Goal: Task Accomplishment & Management: Manage account settings

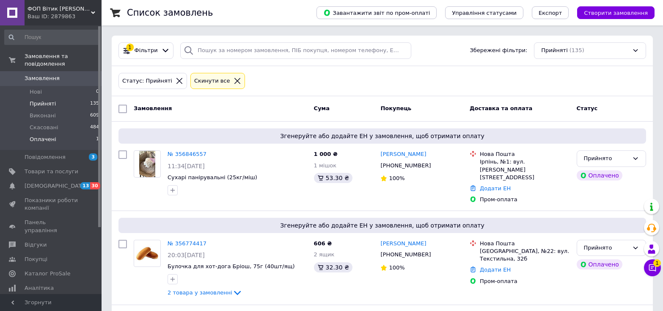
click at [54, 133] on li "Оплачені 1" at bounding box center [52, 141] width 104 height 16
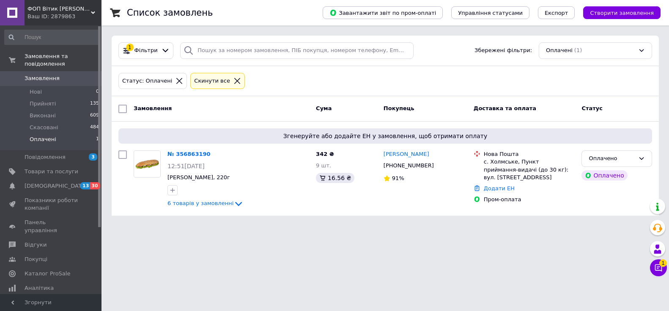
click at [364, 225] on html "ФОП Вітик [PERSON_NAME].С. Ваш ID: 2879863 Сайт ФОП Вітик О.С. Кабінет покупця …" at bounding box center [334, 112] width 669 height 225
click at [194, 156] on link "№ 356863190" at bounding box center [189, 154] width 43 height 6
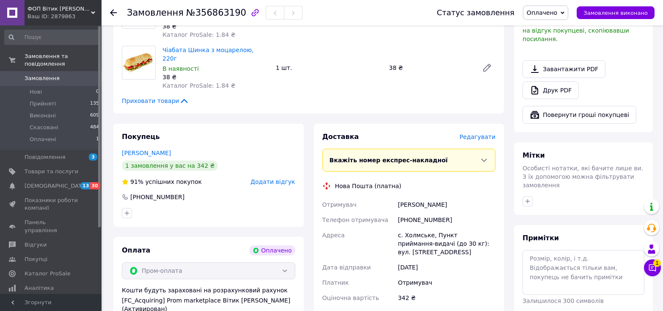
scroll to position [592, 0]
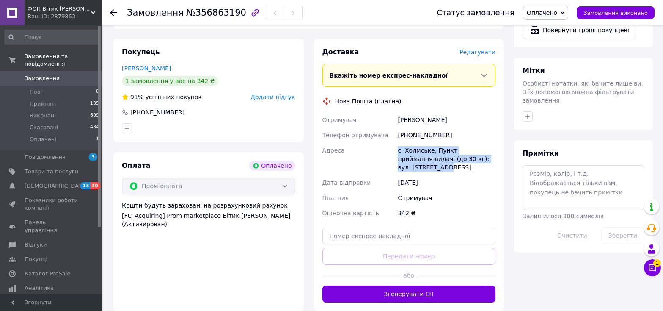
drag, startPoint x: 395, startPoint y: 145, endPoint x: 492, endPoint y: 151, distance: 97.1
click at [492, 151] on div "Отримувач [PERSON_NAME] Телефон отримувача [PHONE_NUMBER] Адреса [PERSON_NAME].…" at bounding box center [409, 166] width 177 height 108
copy div "Адреса с. Холмське, Пункт приймання-видачі (до 30 кг): вул. [STREET_ADDRESS]"
drag, startPoint x: 398, startPoint y: 113, endPoint x: 426, endPoint y: 109, distance: 28.1
click at [431, 112] on div "[PERSON_NAME]" at bounding box center [446, 119] width 101 height 15
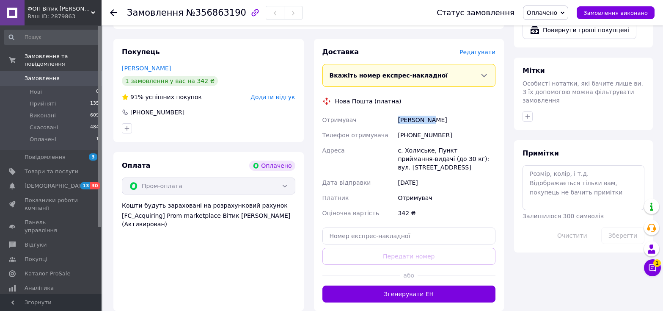
copy div "[PERSON_NAME]"
drag, startPoint x: 409, startPoint y: 125, endPoint x: 438, endPoint y: 124, distance: 29.6
click at [438, 127] on div "[PHONE_NUMBER]" at bounding box center [446, 134] width 101 height 15
click at [441, 127] on div "[PHONE_NUMBER]" at bounding box center [446, 134] width 101 height 15
drag, startPoint x: 408, startPoint y: 126, endPoint x: 444, endPoint y: 126, distance: 35.5
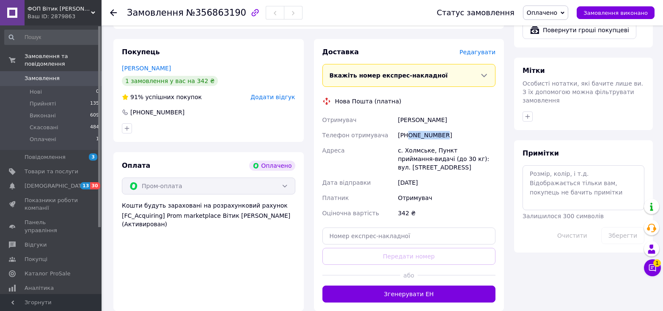
click at [444, 127] on div "[PHONE_NUMBER]" at bounding box center [446, 134] width 101 height 15
copy div "0673561261"
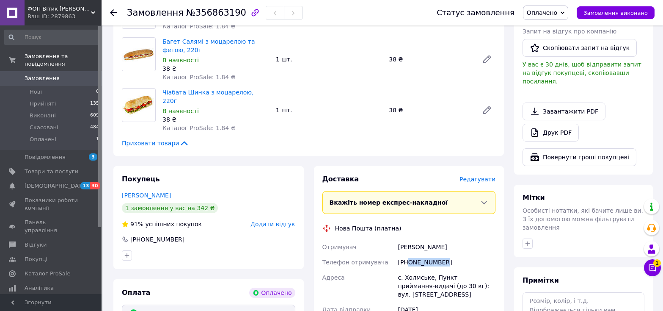
scroll to position [508, 0]
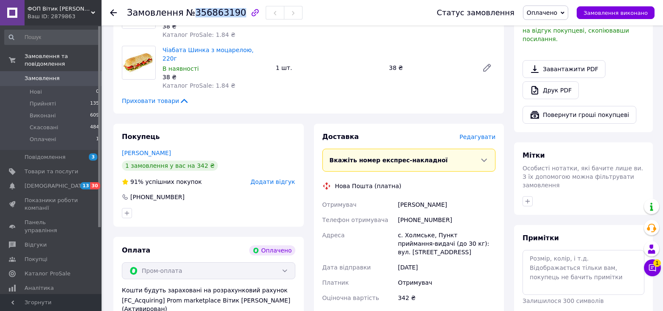
drag, startPoint x: 188, startPoint y: 14, endPoint x: 231, endPoint y: 14, distance: 42.7
click at [231, 14] on span "№356863190" at bounding box center [216, 13] width 60 height 10
copy span "356863190"
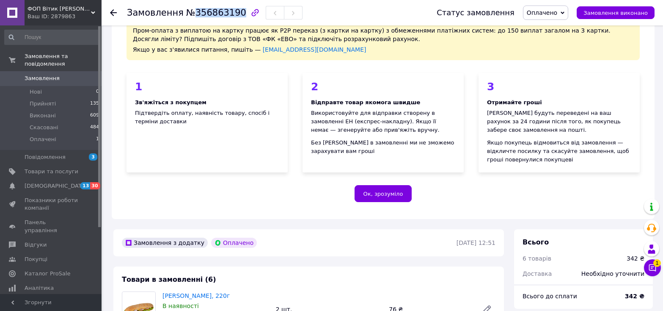
scroll to position [0, 0]
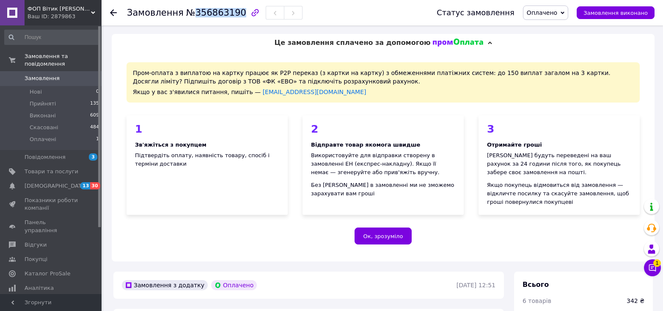
click at [554, 15] on span "Оплачено" at bounding box center [542, 12] width 30 height 7
click at [549, 32] on li "Прийнято" at bounding box center [545, 29] width 44 height 13
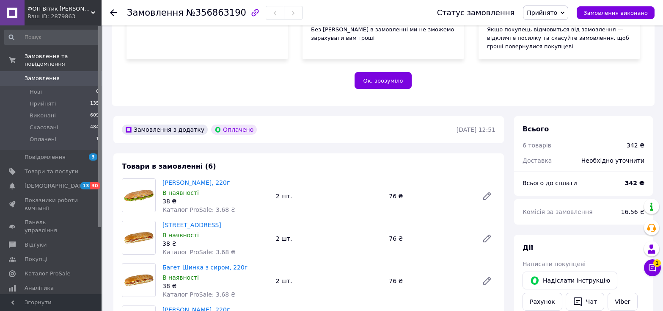
scroll to position [28, 0]
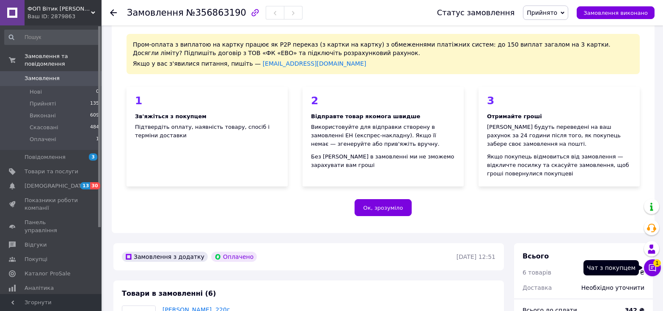
click at [655, 264] on span "1" at bounding box center [657, 263] width 8 height 8
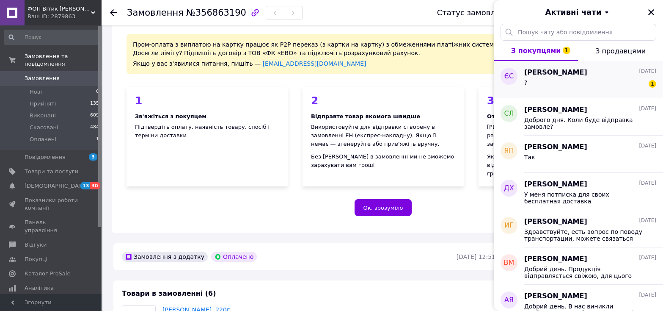
click at [568, 83] on div "? 1" at bounding box center [590, 84] width 132 height 14
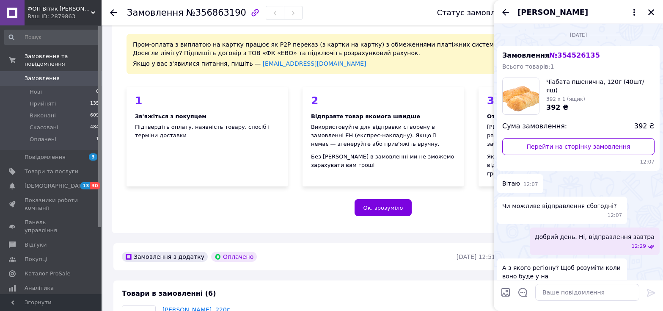
scroll to position [263, 0]
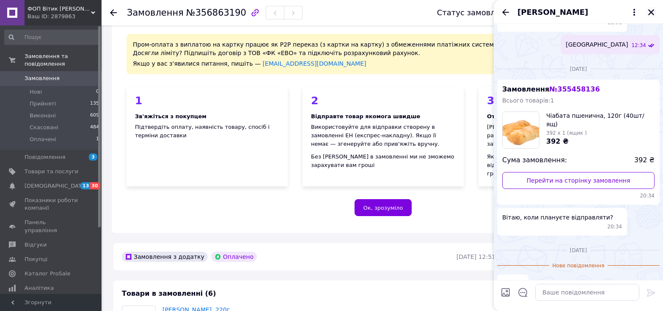
click at [651, 14] on icon "Закрити" at bounding box center [651, 12] width 8 height 8
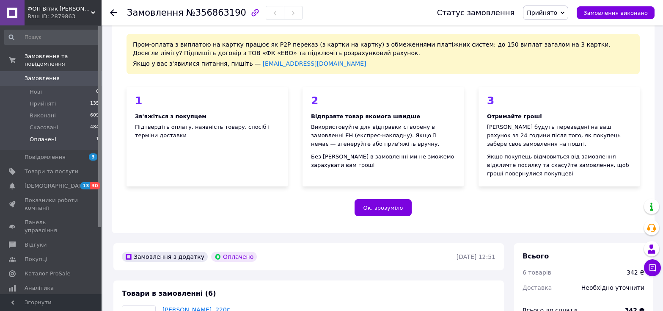
click at [55, 133] on li "Оплачені 1" at bounding box center [52, 141] width 104 height 16
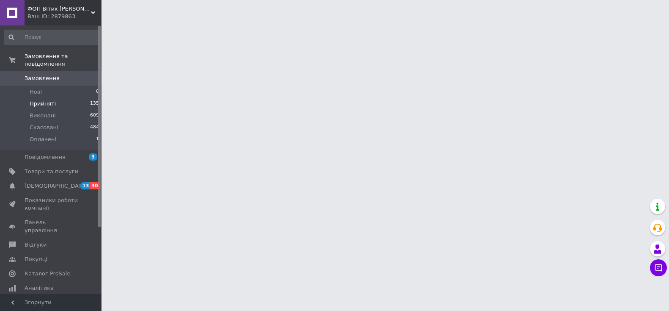
click at [44, 100] on span "Прийняті" at bounding box center [43, 104] width 26 height 8
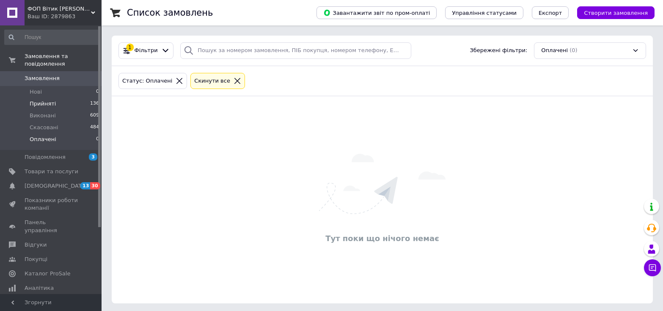
click at [38, 100] on span "Прийняті" at bounding box center [43, 104] width 26 height 8
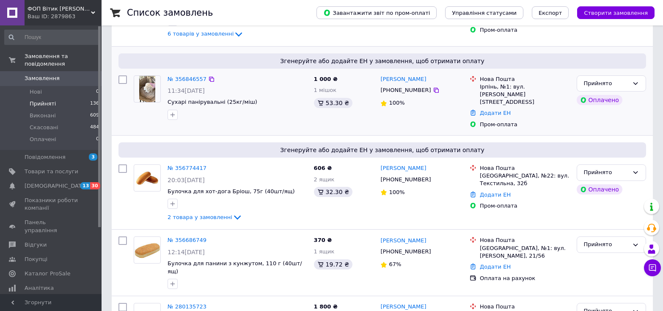
scroll to position [212, 0]
